Goal: Feedback & Contribution: Contribute content

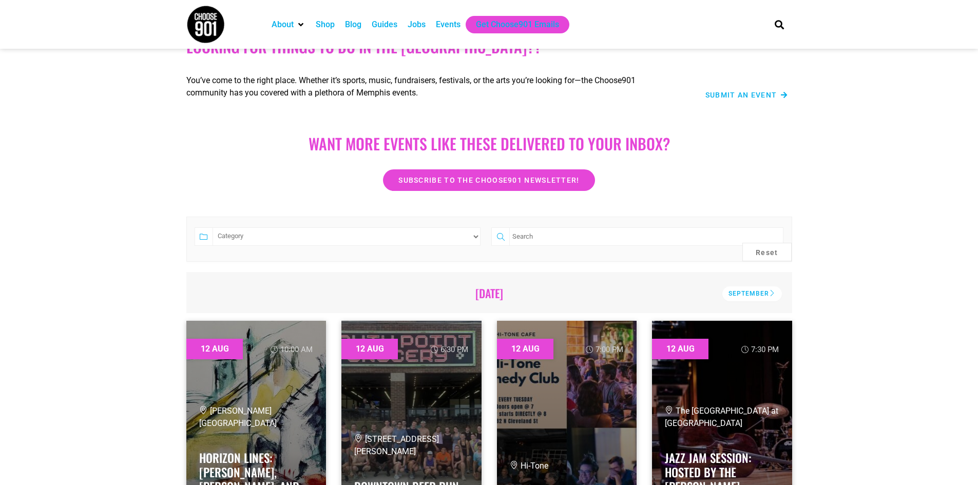
scroll to position [51, 0]
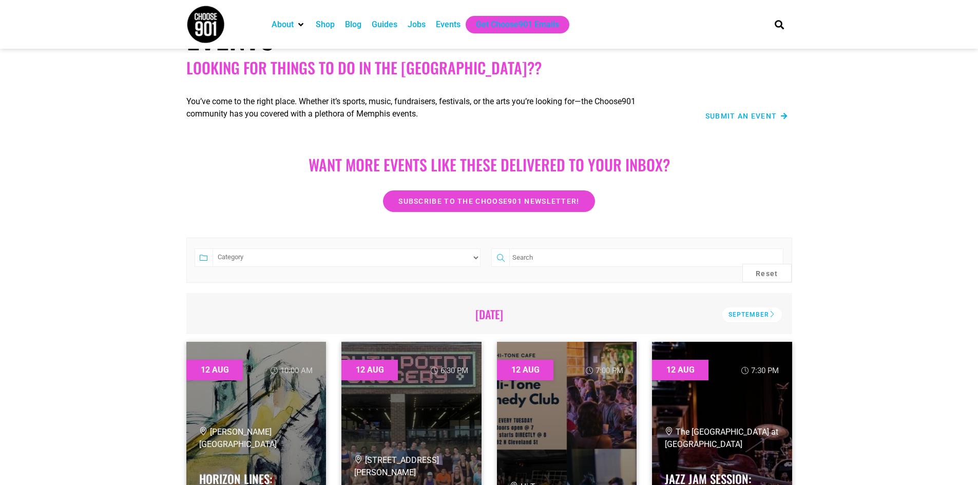
click at [773, 115] on span "Submit an Event" at bounding box center [741, 115] width 72 height 7
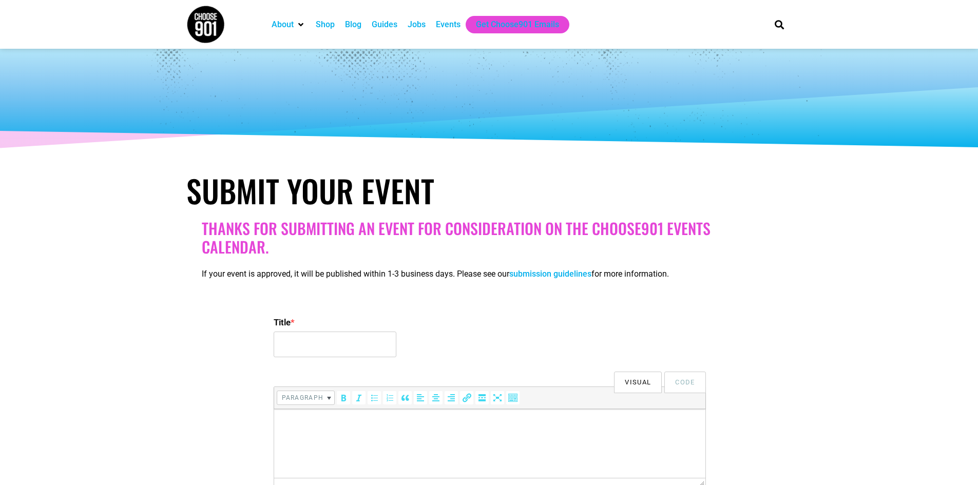
select select
click at [335, 348] on input "Title *" at bounding box center [335, 345] width 123 height 26
click at [376, 347] on input "School Of Rock Germantown "Open House Block Party"" at bounding box center [335, 345] width 123 height 26
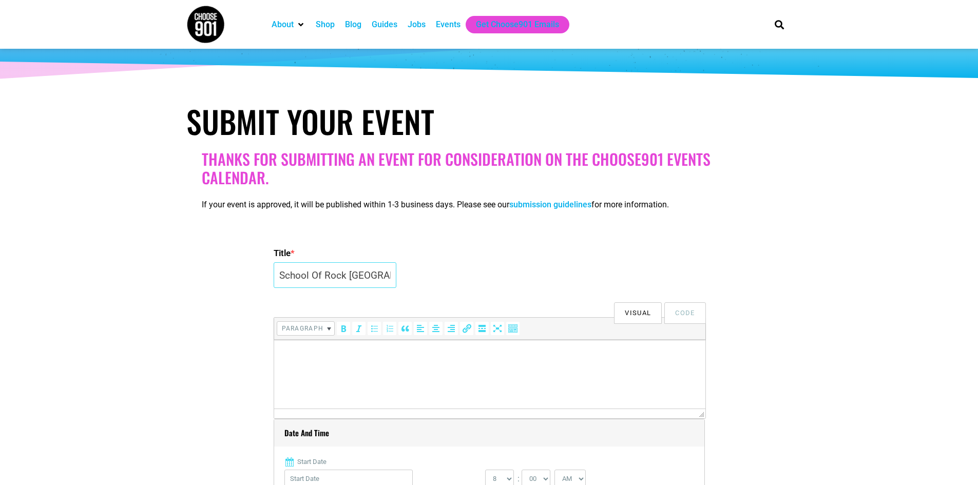
scroll to position [154, 0]
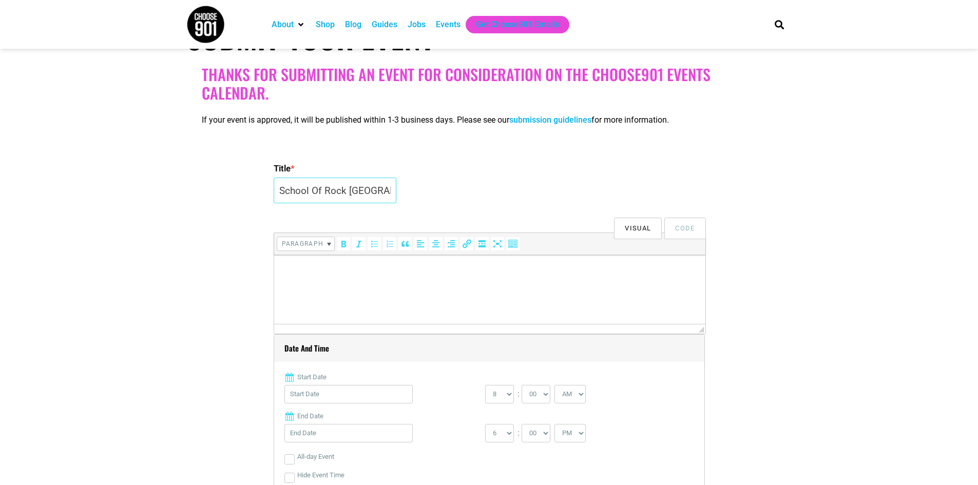
click at [388, 193] on input "School Of Rock [GEOGRAPHIC_DATA]" at bounding box center [335, 191] width 123 height 26
drag, startPoint x: 389, startPoint y: 193, endPoint x: 495, endPoint y: 193, distance: 106.3
click at [495, 193] on div "Title * School Of [GEOGRAPHIC_DATA]" at bounding box center [489, 183] width 431 height 49
click at [393, 190] on input "School Of Rock [GEOGRAPHIC_DATA]" at bounding box center [335, 191] width 123 height 26
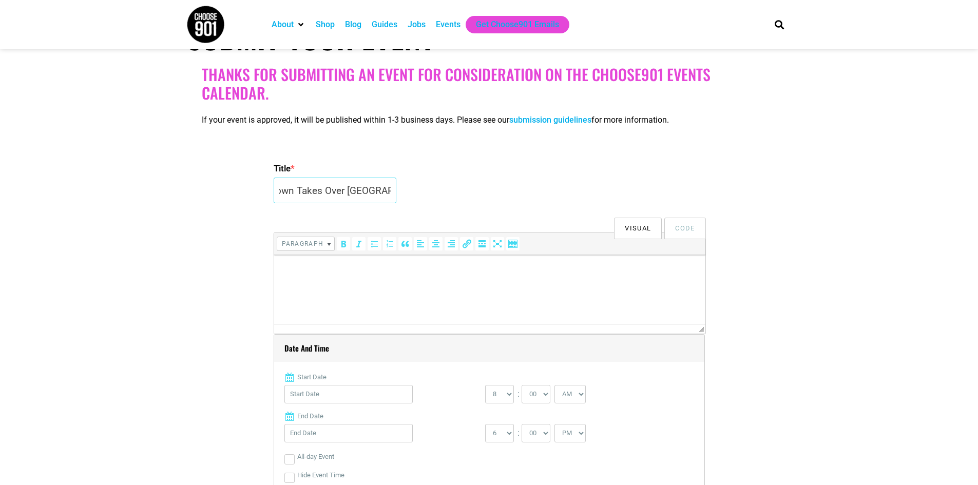
scroll to position [0, 117]
type input "School Of Rock Germantown Takes Over [GEOGRAPHIC_DATA]"
click at [326, 282] on html at bounding box center [489, 269] width 431 height 29
